Goal: Task Accomplishment & Management: Manage account settings

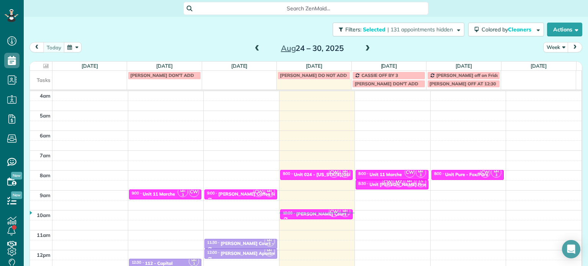
scroll to position [60, 0]
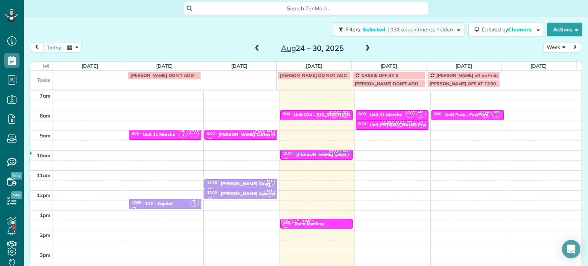
click at [395, 31] on span "| 131 appointments hidden" at bounding box center [421, 29] width 66 height 7
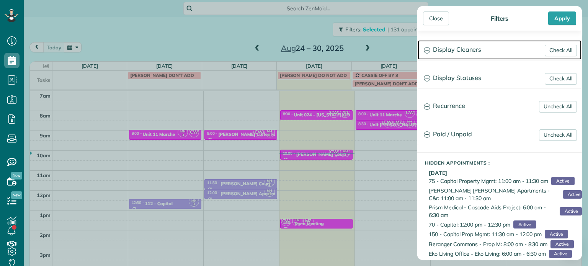
click at [434, 45] on h3 "Display Cleaners" at bounding box center [500, 50] width 164 height 20
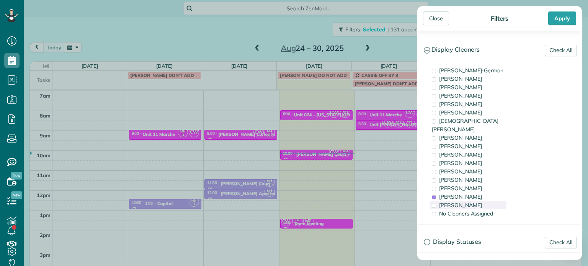
click at [480, 201] on div "[PERSON_NAME]" at bounding box center [468, 205] width 77 height 8
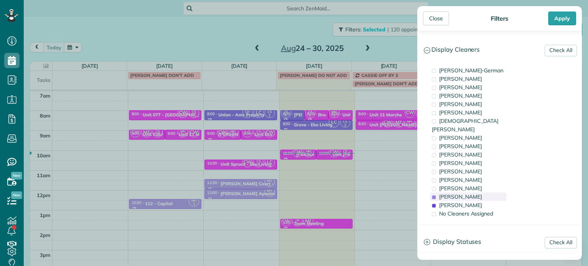
click at [480, 193] on div "[PERSON_NAME]" at bounding box center [468, 197] width 77 height 8
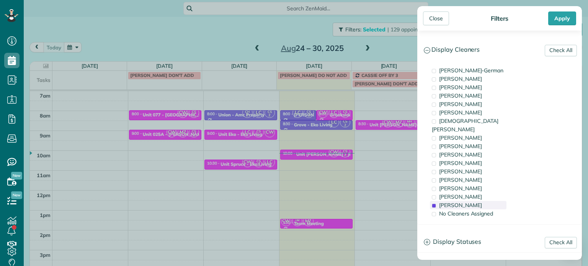
click at [484, 201] on div "[PERSON_NAME]" at bounding box center [468, 205] width 77 height 8
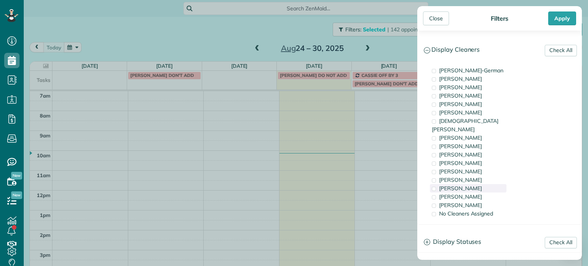
click at [477, 184] on div "[PERSON_NAME]" at bounding box center [468, 188] width 77 height 8
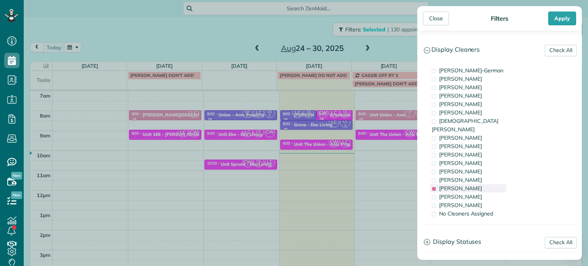
click at [477, 184] on div "[PERSON_NAME]" at bounding box center [468, 188] width 77 height 8
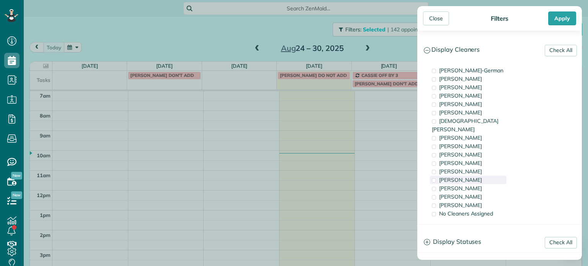
click at [471, 176] on div "[PERSON_NAME]" at bounding box center [468, 180] width 77 height 8
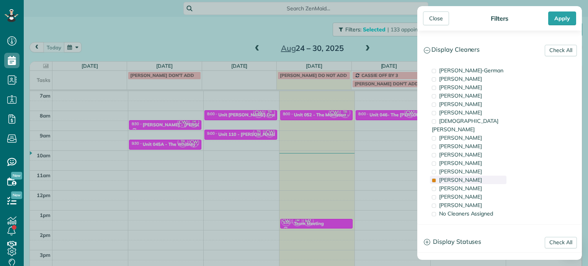
click at [471, 176] on div "[PERSON_NAME]" at bounding box center [468, 180] width 77 height 8
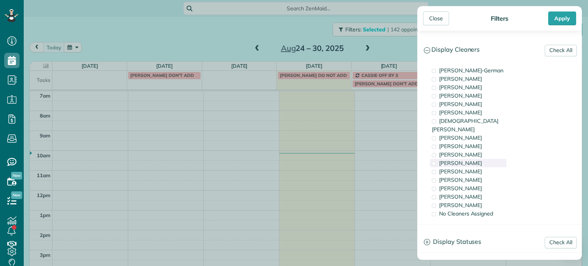
click at [470, 159] on div "[PERSON_NAME]" at bounding box center [468, 163] width 77 height 8
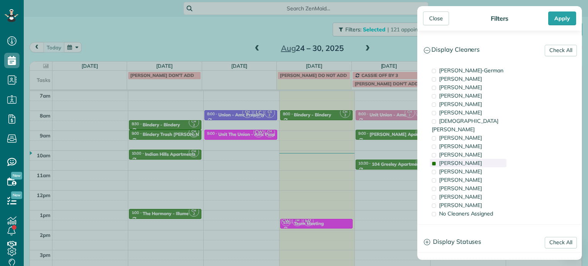
click at [470, 159] on div "[PERSON_NAME]" at bounding box center [468, 163] width 77 height 8
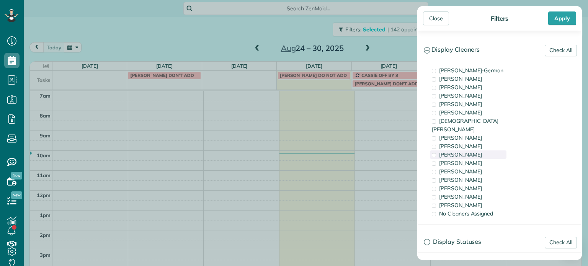
click at [468, 151] on span "[PERSON_NAME]" at bounding box center [460, 154] width 43 height 7
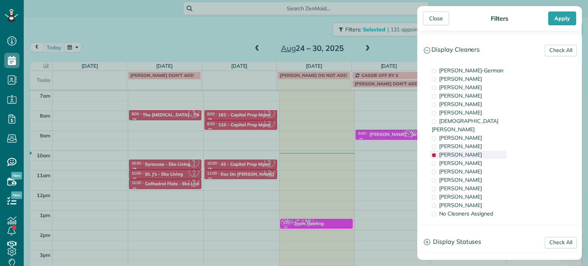
click at [468, 151] on span "[PERSON_NAME]" at bounding box center [460, 154] width 43 height 7
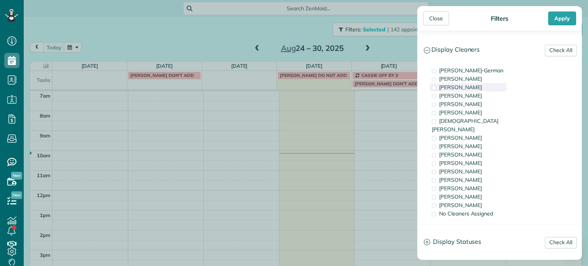
click at [458, 88] on span "[PERSON_NAME]" at bounding box center [460, 87] width 43 height 7
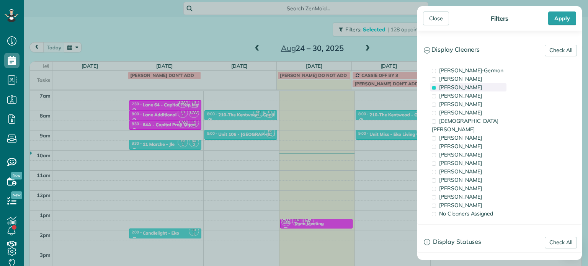
click at [458, 88] on span "[PERSON_NAME]" at bounding box center [460, 87] width 43 height 7
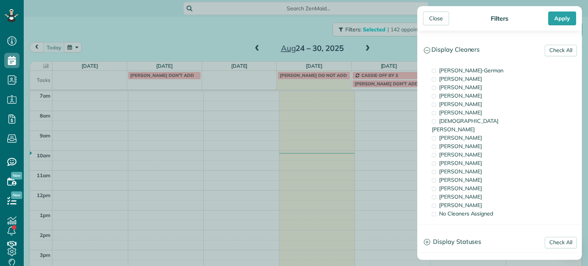
click at [338, 166] on div "Close Filters Apply Check All Display Cleaners [PERSON_NAME]-German [PERSON_NAM…" at bounding box center [294, 133] width 588 height 266
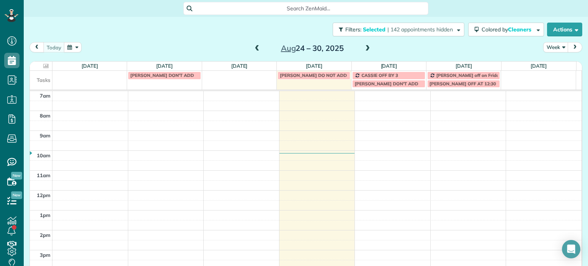
click at [364, 51] on span at bounding box center [368, 48] width 8 height 7
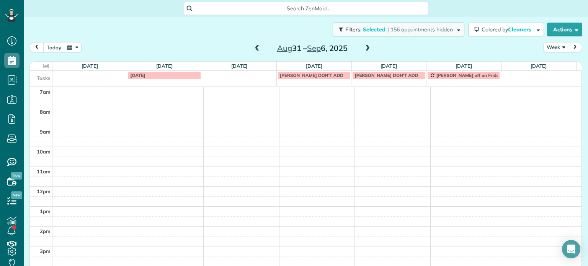
click at [400, 31] on span "| 156 appointments hidden" at bounding box center [421, 29] width 66 height 7
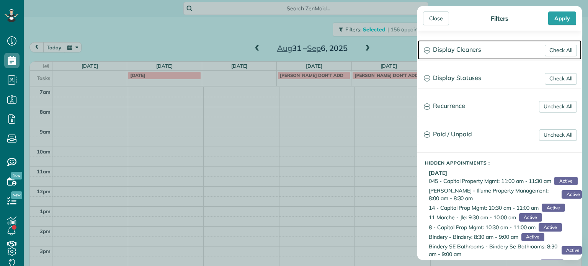
click at [437, 58] on h3 "Display Cleaners" at bounding box center [500, 50] width 164 height 20
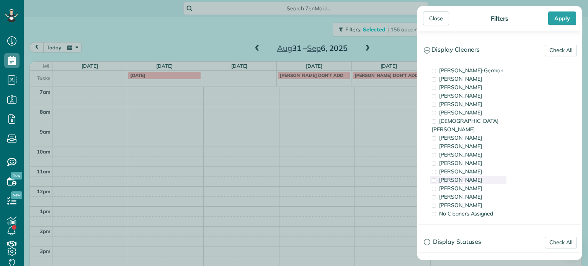
click at [462, 177] on span "[PERSON_NAME]" at bounding box center [460, 180] width 43 height 7
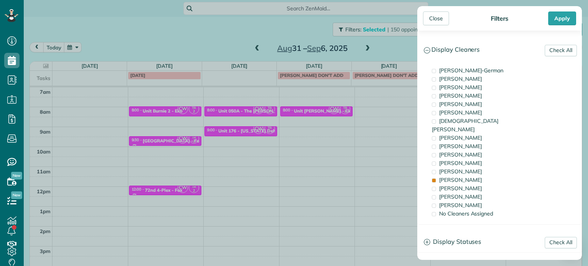
click at [257, 184] on div "Close Filters Apply Check All Display Cleaners [PERSON_NAME]-German [PERSON_NAM…" at bounding box center [294, 133] width 588 height 266
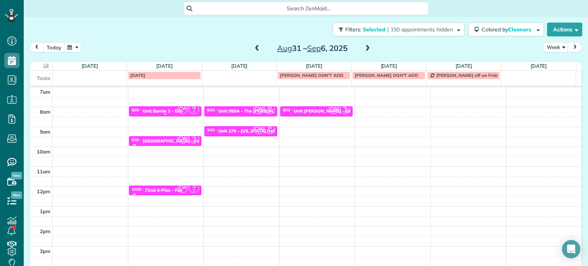
click at [163, 113] on div at bounding box center [165, 114] width 72 height 3
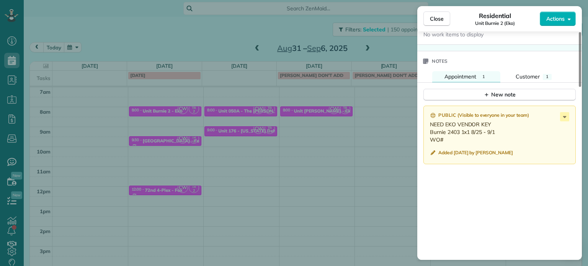
scroll to position [656, 0]
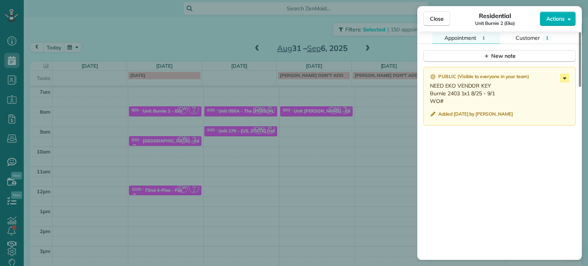
click at [562, 79] on icon at bounding box center [564, 78] width 9 height 9
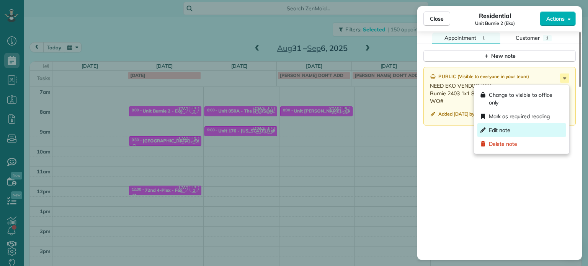
click at [527, 128] on div "Edit note" at bounding box center [522, 130] width 89 height 14
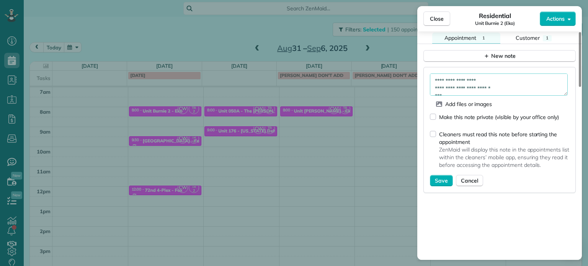
click at [485, 88] on textarea "**********" at bounding box center [499, 85] width 138 height 22
paste textarea "*********"
type textarea "**********"
click at [444, 183] on span "Save" at bounding box center [441, 181] width 13 height 8
